Goal: Find contact information: Find contact information

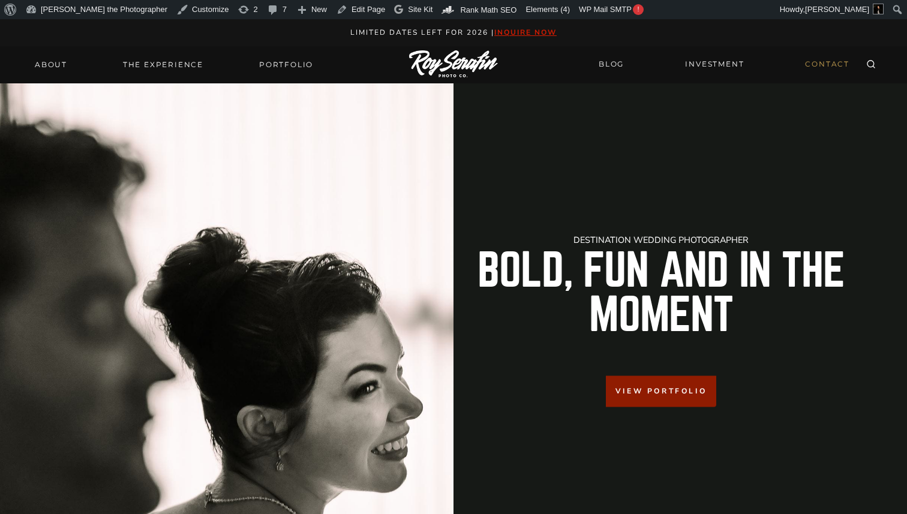
click at [834, 64] on link "CONTACT" at bounding box center [827, 64] width 59 height 21
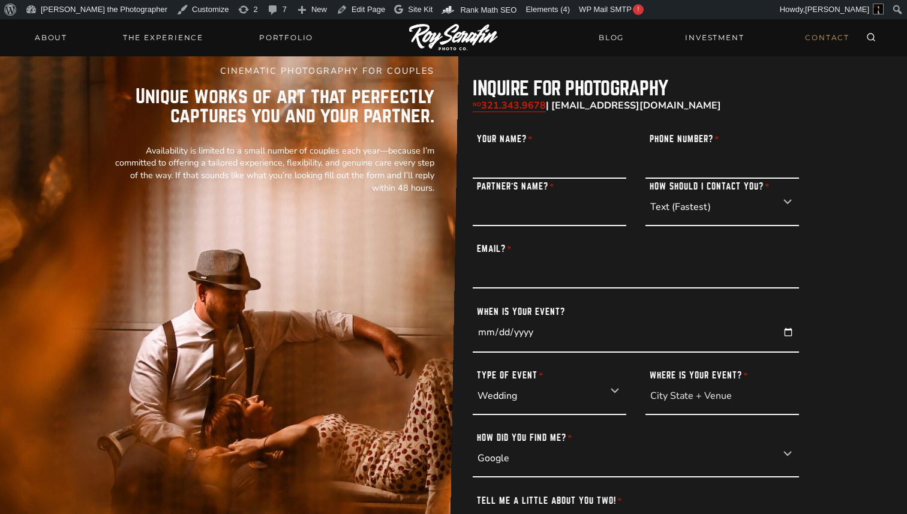
scroll to position [47, 0]
click at [332, 12] on link "Edit Page" at bounding box center [361, 9] width 58 height 19
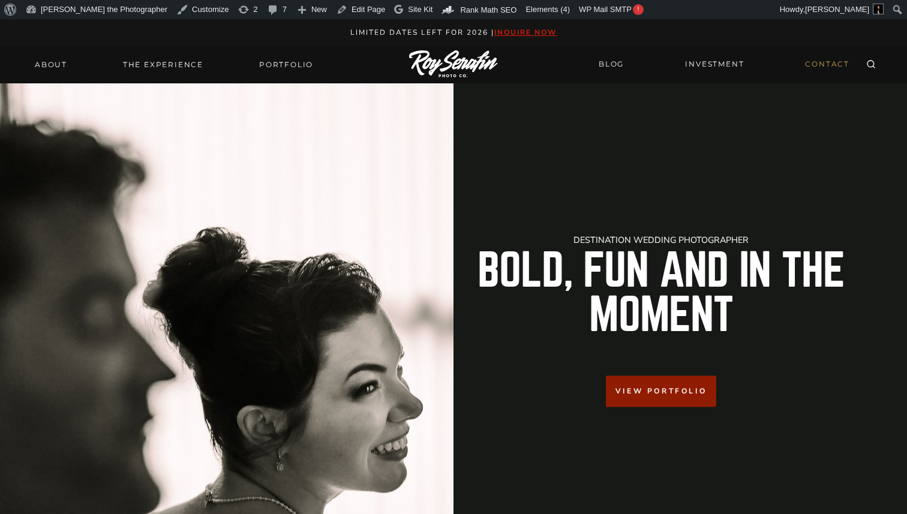
click at [833, 67] on link "CONTACT" at bounding box center [827, 64] width 59 height 21
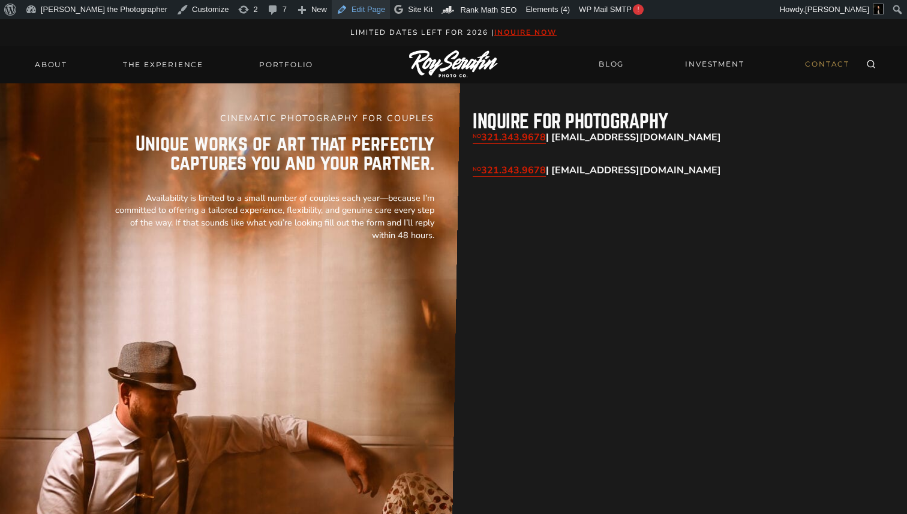
click at [332, 14] on link "Edit Page" at bounding box center [361, 9] width 58 height 19
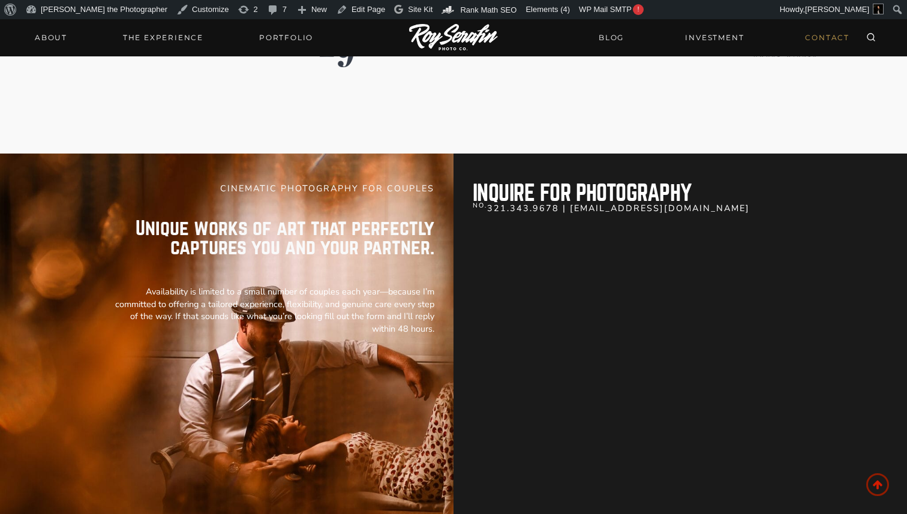
scroll to position [1284, 0]
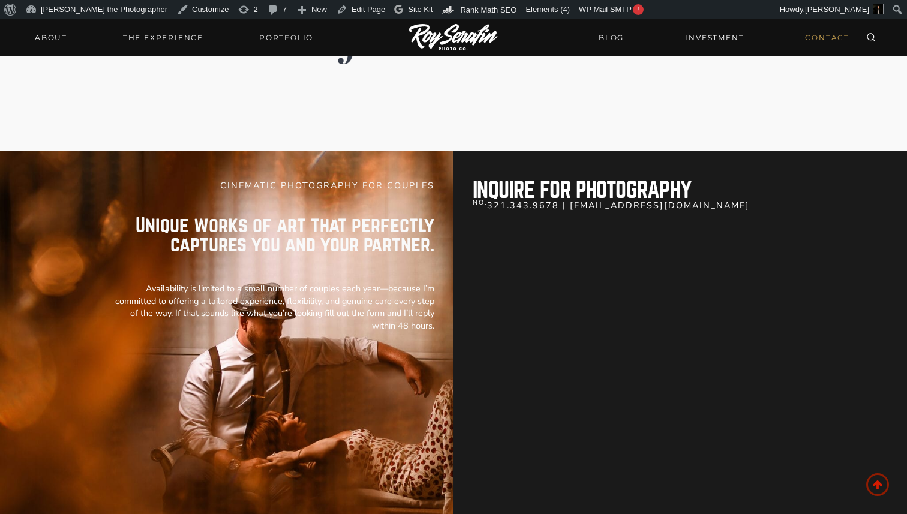
drag, startPoint x: 528, startPoint y: 245, endPoint x: 713, endPoint y: 442, distance: 269.9
click at [713, 442] on div "CINEMATIC PHOTOGRAPHY FOR COUPLES Unique works of art that perfectly captures y…" at bounding box center [454, 369] width 720 height 437
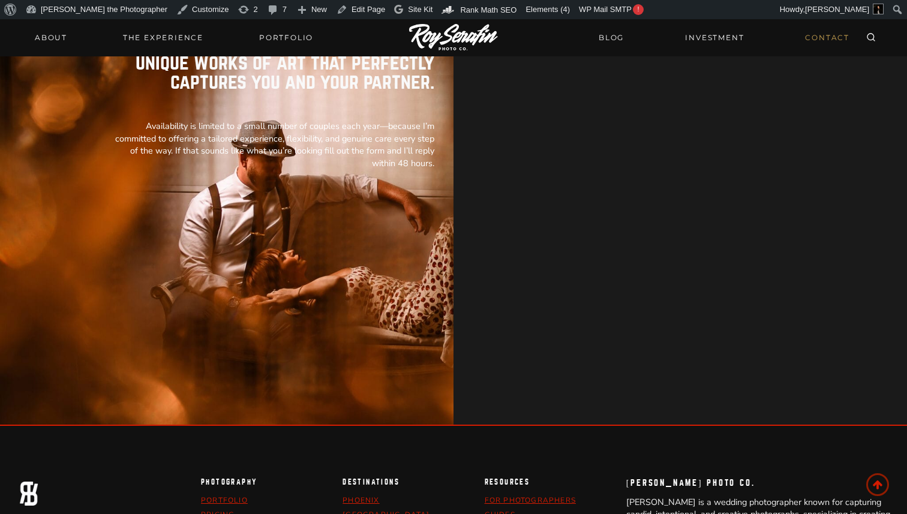
scroll to position [1414, 0]
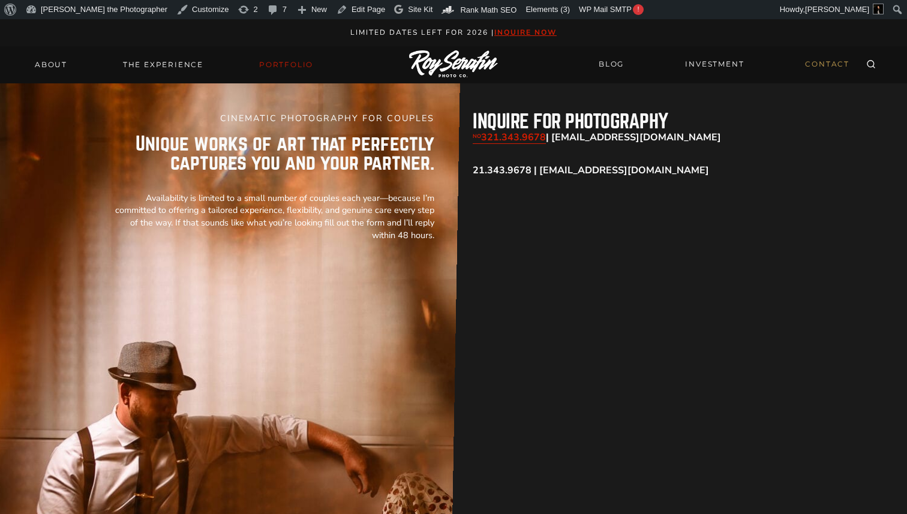
click at [277, 66] on link "Portfolio" at bounding box center [286, 64] width 68 height 17
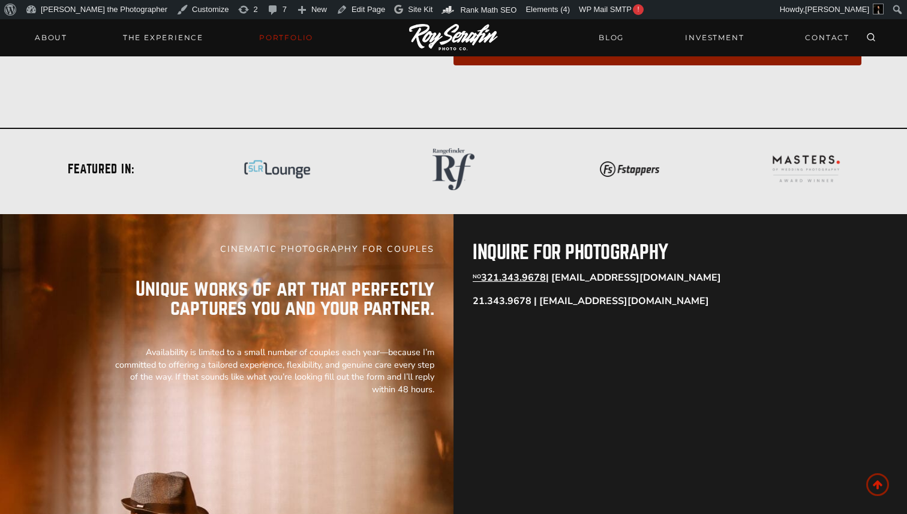
scroll to position [984, 0]
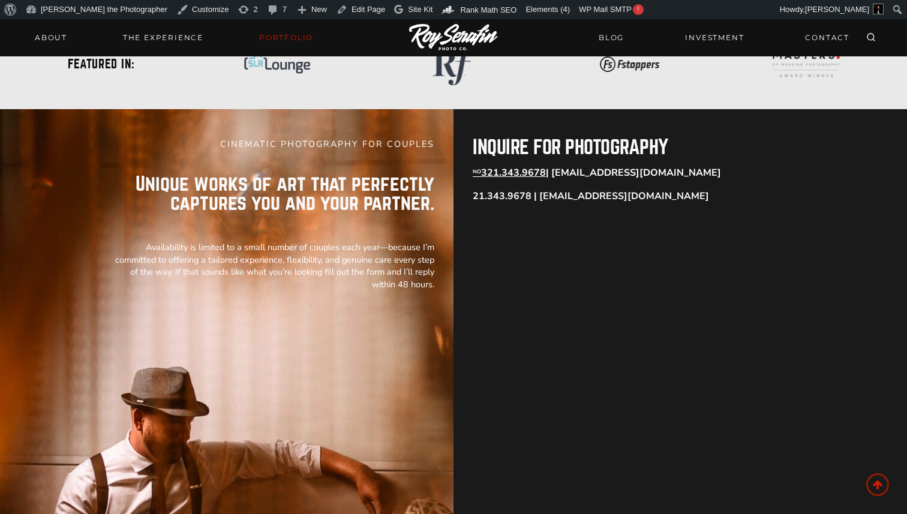
scroll to position [1089, 0]
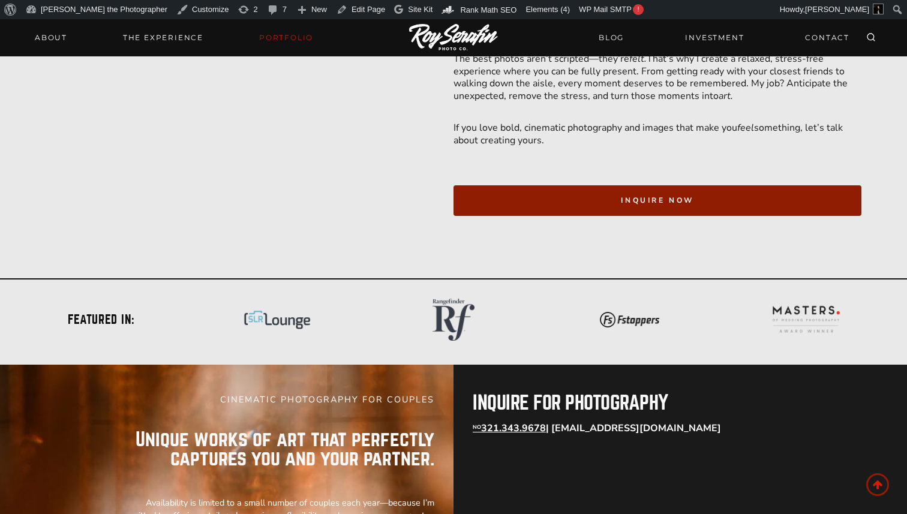
scroll to position [763, 0]
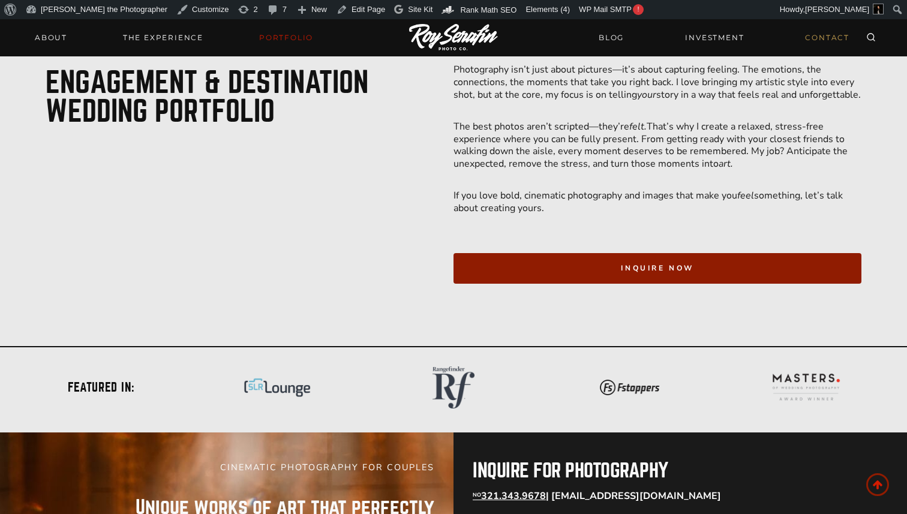
click at [833, 35] on link "CONTACT" at bounding box center [827, 37] width 59 height 21
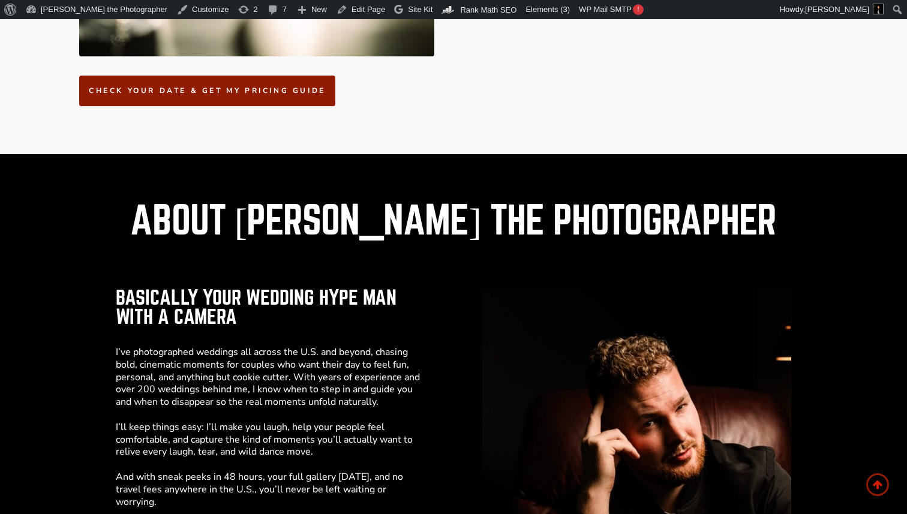
scroll to position [2129, 0]
